Goal: Task Accomplishment & Management: Manage account settings

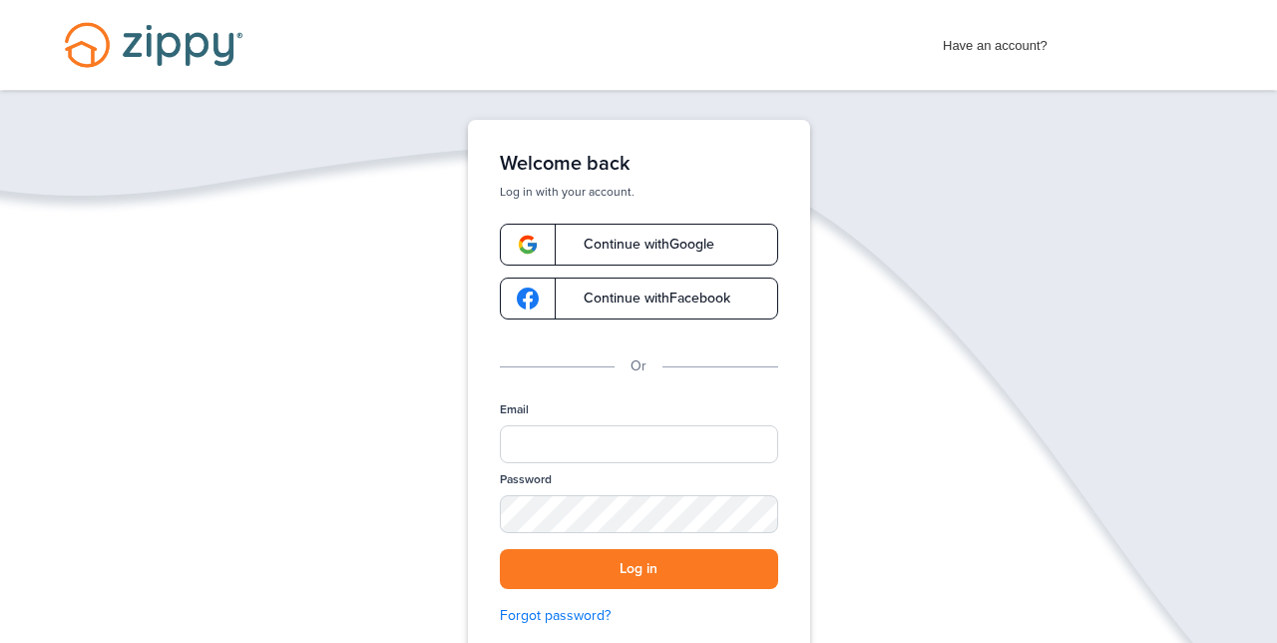
scroll to position [4, 0]
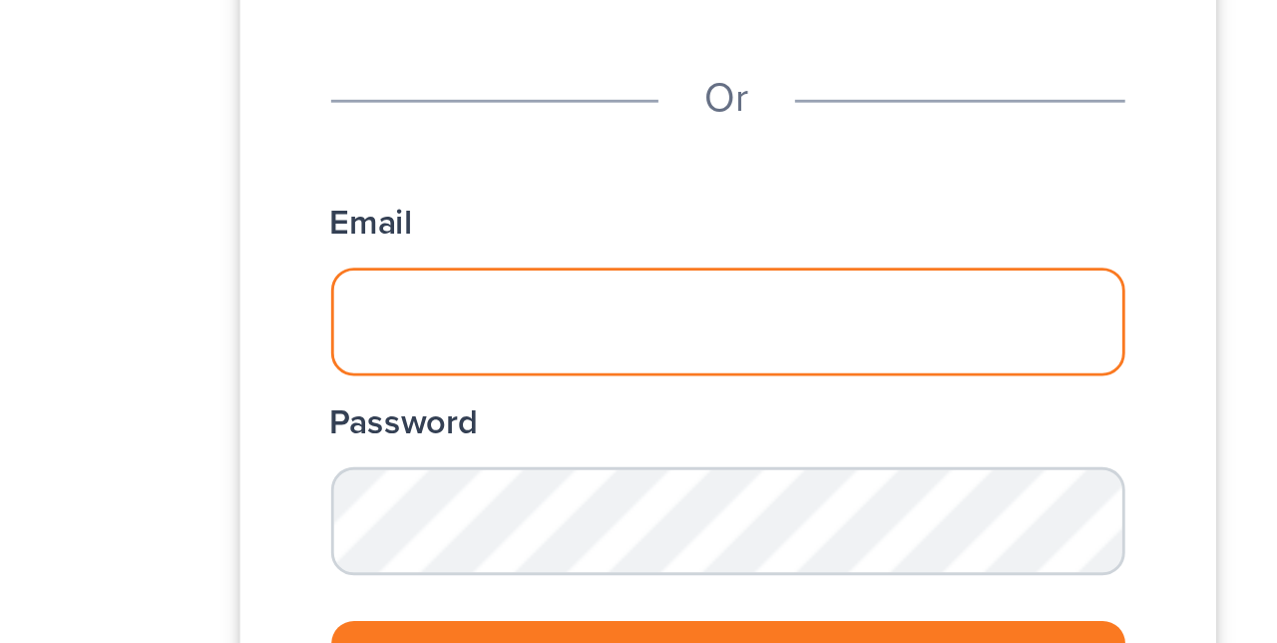
click at [539, 438] on input "Email" at bounding box center [639, 440] width 278 height 38
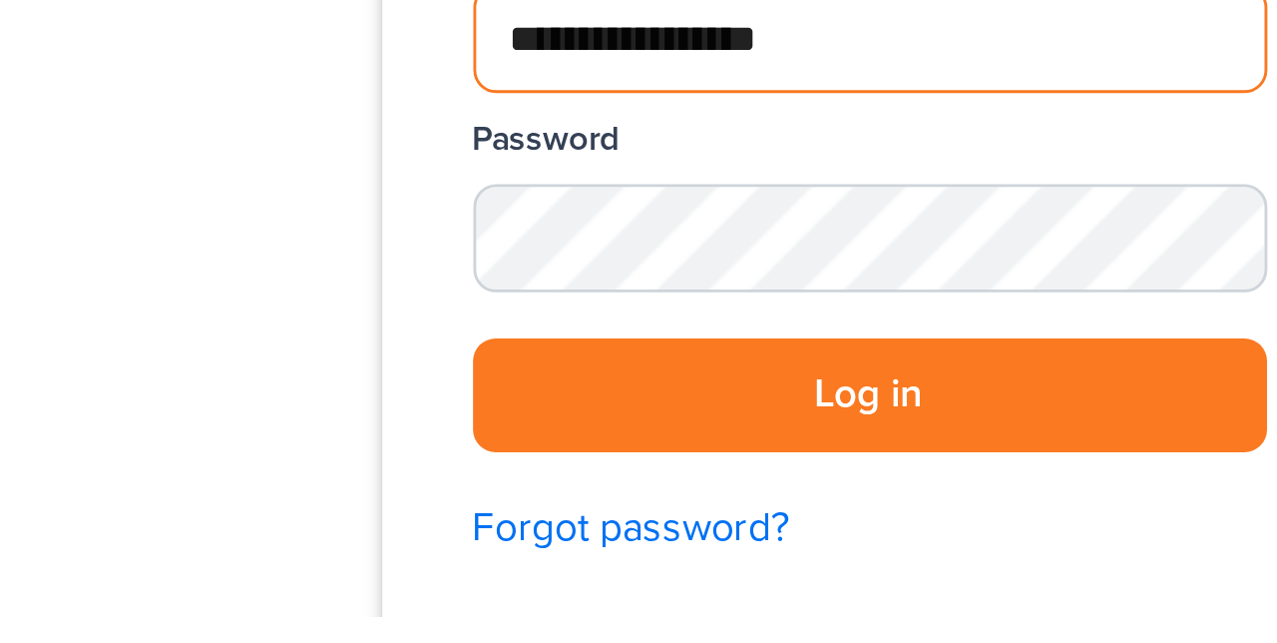
type input "**********"
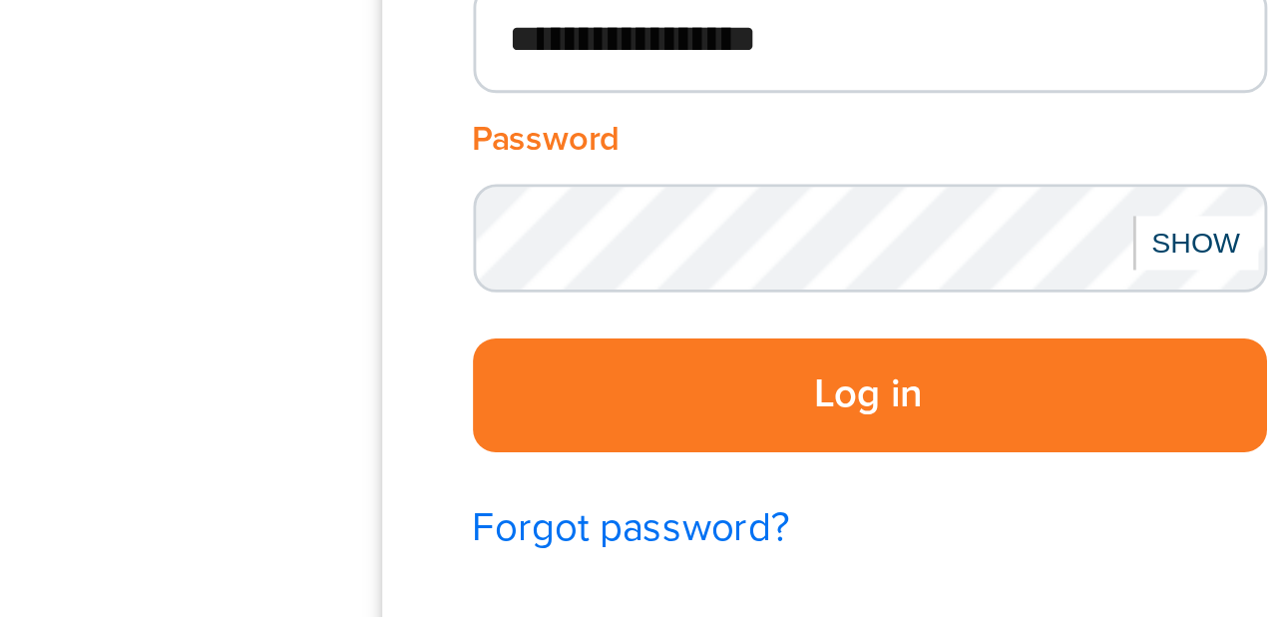
click at [677, 559] on button "Log in" at bounding box center [639, 565] width 278 height 41
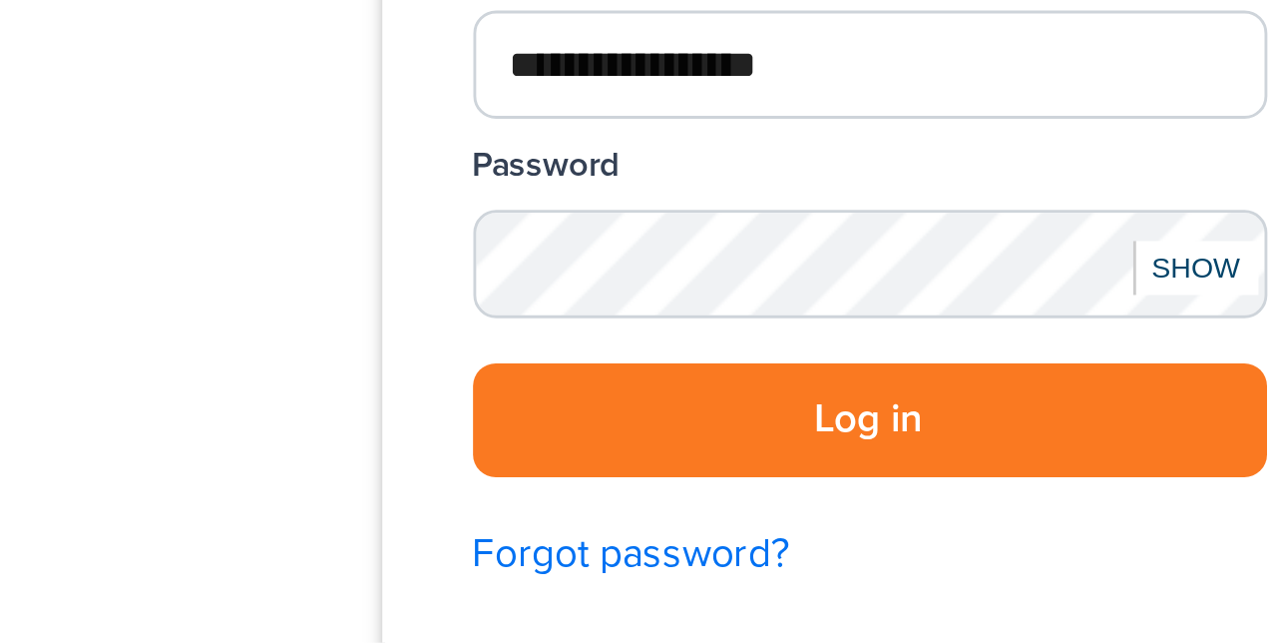
scroll to position [66, 0]
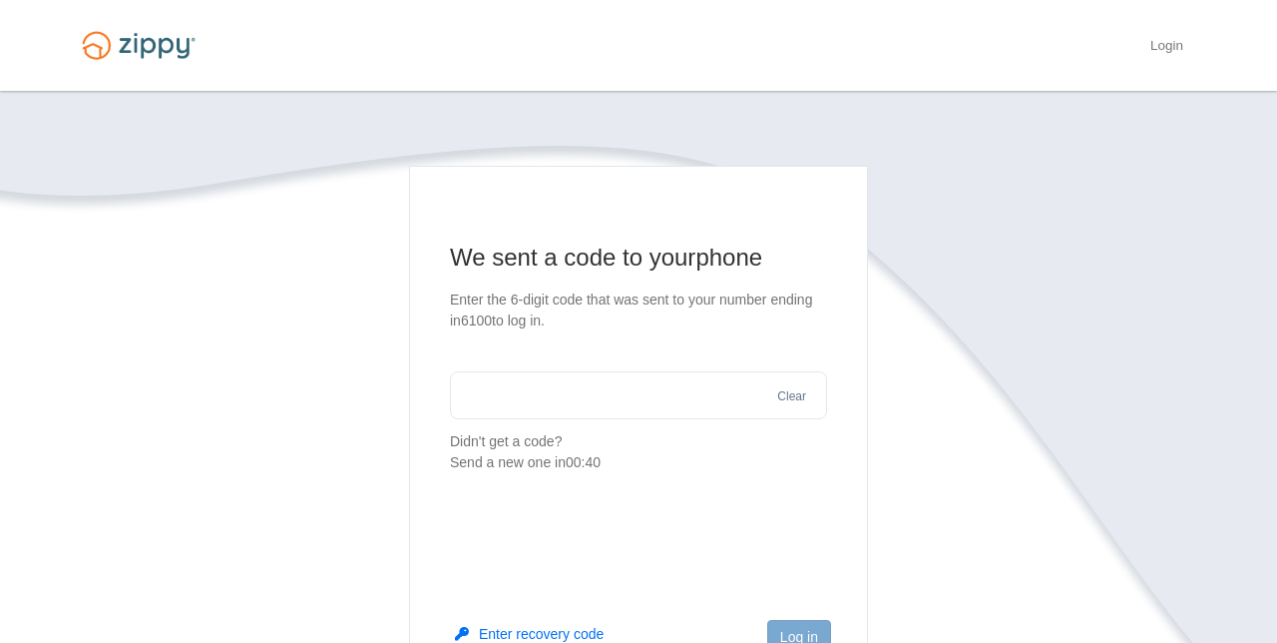
click at [560, 389] on input "text" at bounding box center [638, 395] width 377 height 48
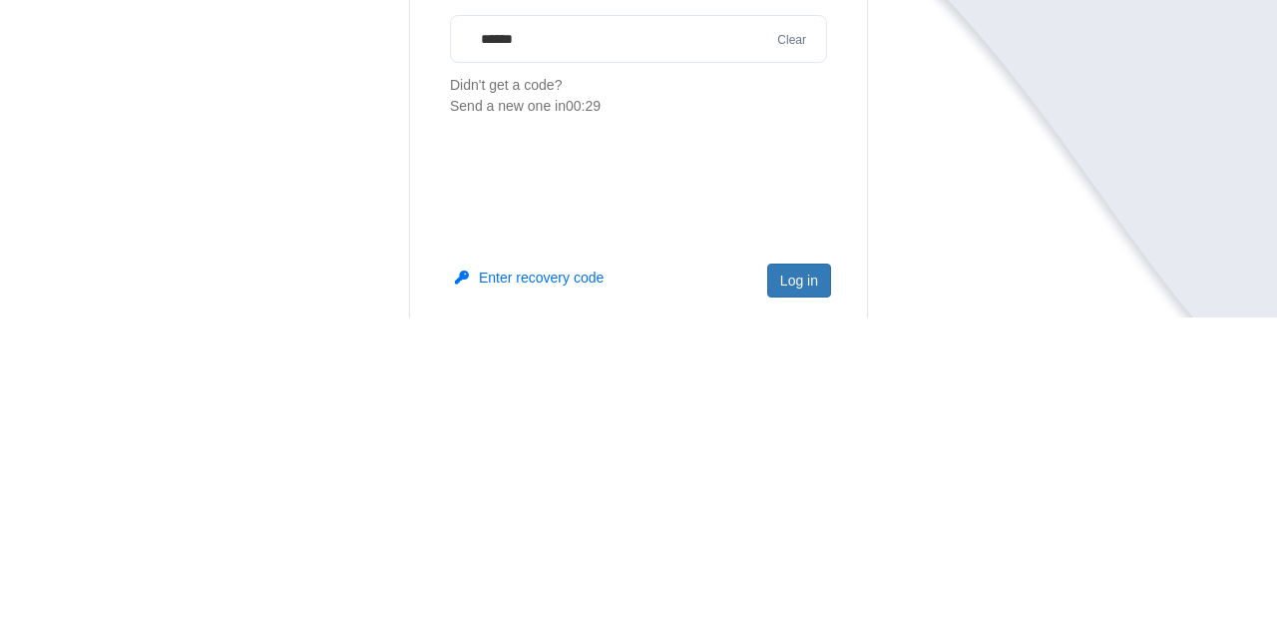
scroll to position [32, 0]
type input "******"
click at [806, 608] on button "Log in" at bounding box center [799, 605] width 64 height 34
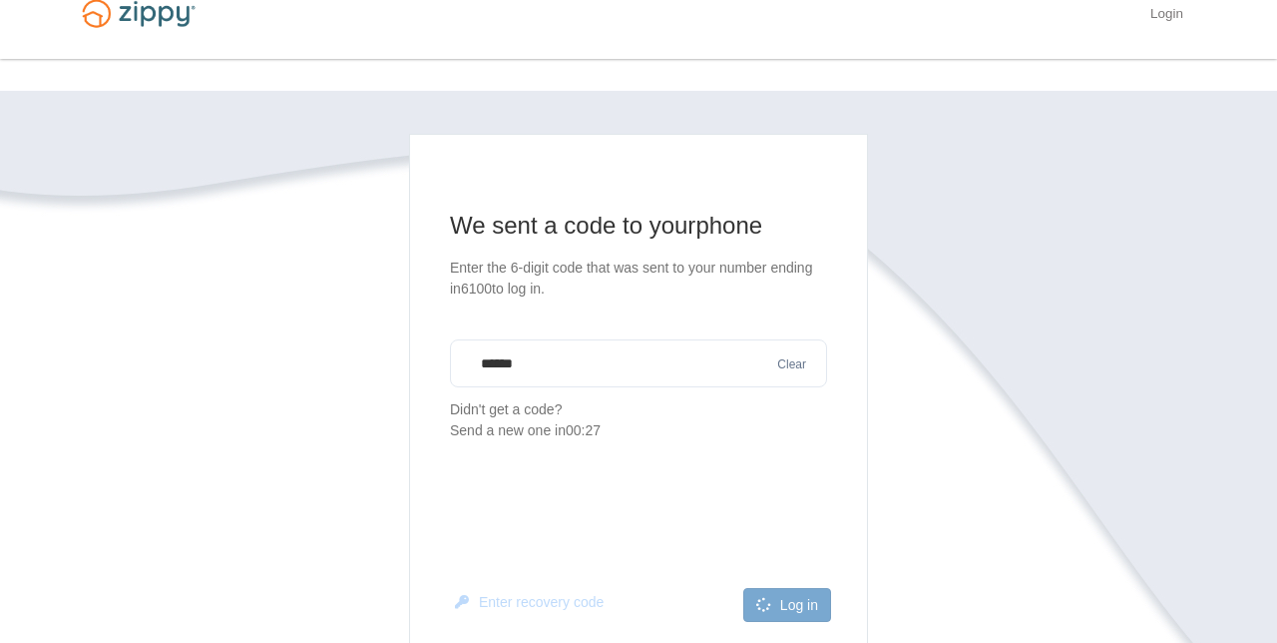
scroll to position [116, 0]
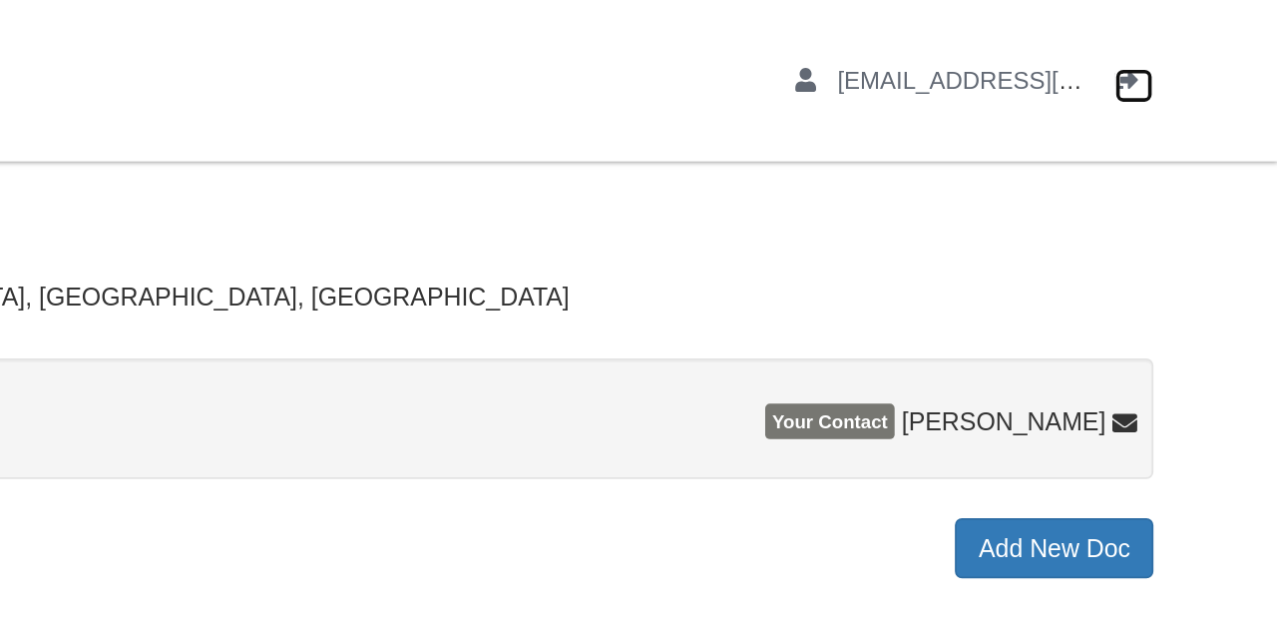
click at [1204, 53] on link "Logout" at bounding box center [1197, 48] width 22 height 20
